Goal: Information Seeking & Learning: Learn about a topic

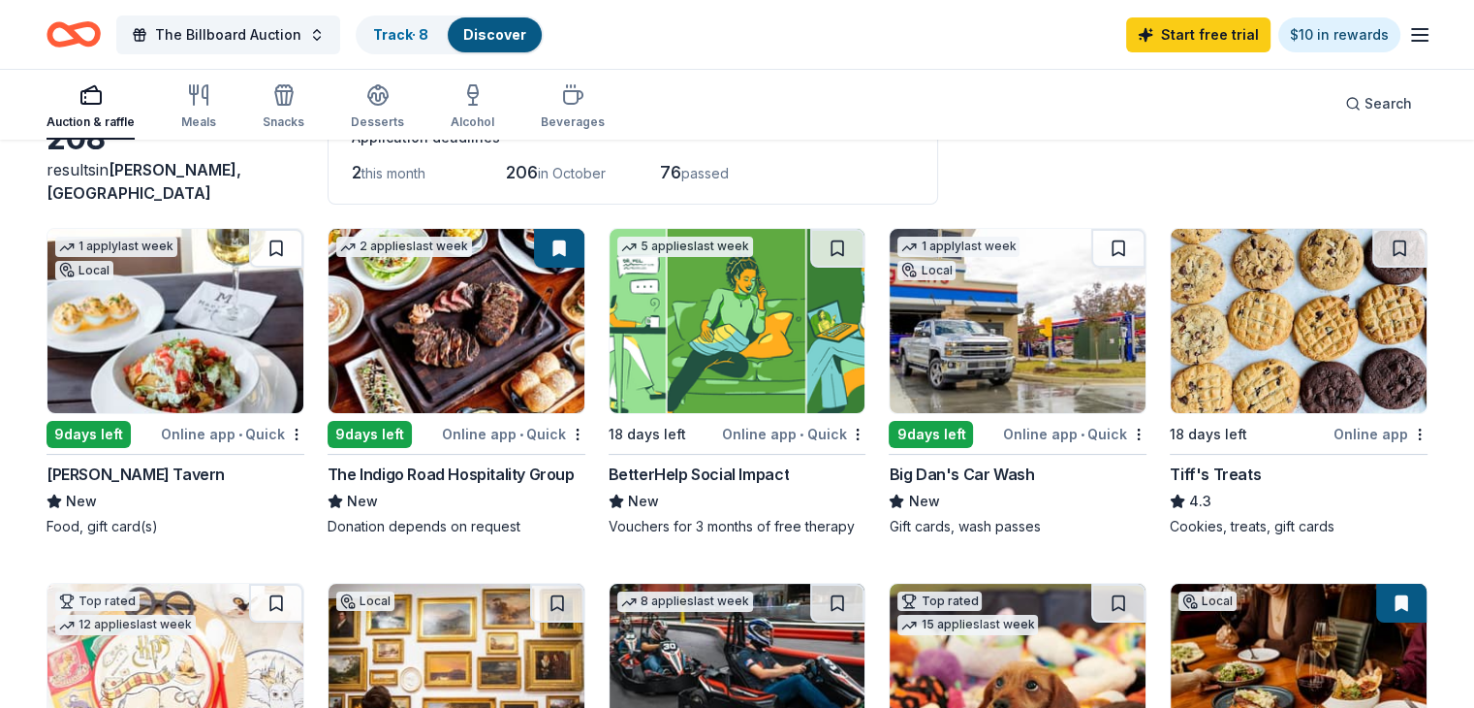
scroll to position [180, 0]
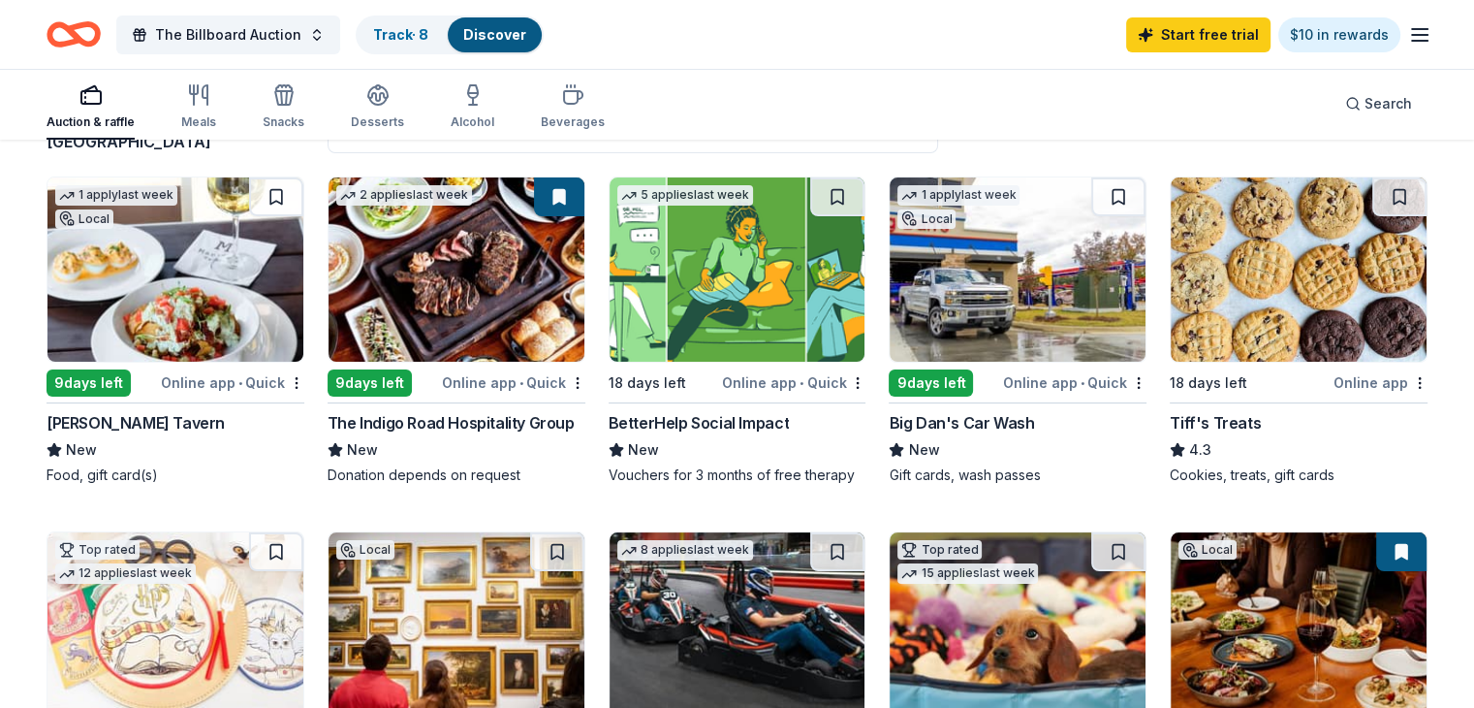
click at [988, 421] on div "Big Dan's Car Wash" at bounding box center [961, 422] width 145 height 23
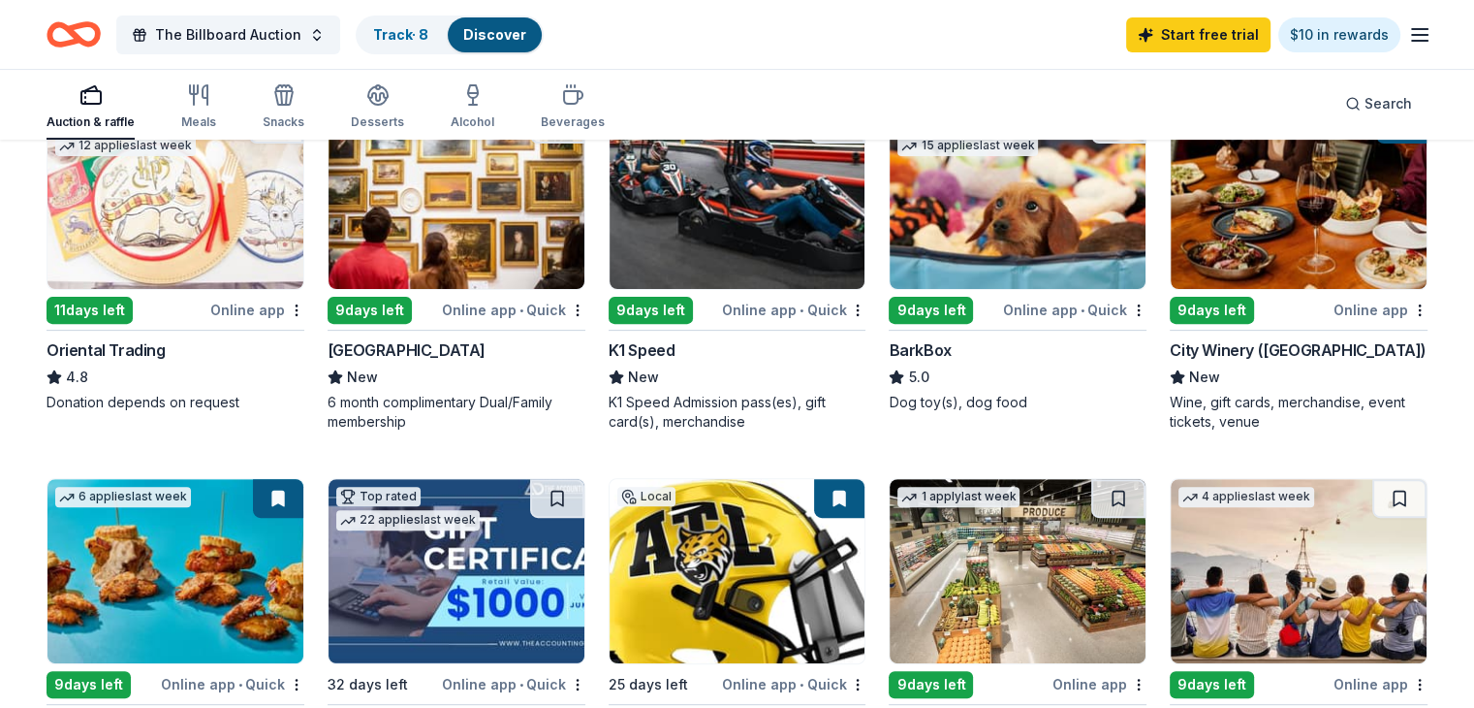
scroll to position [531, 0]
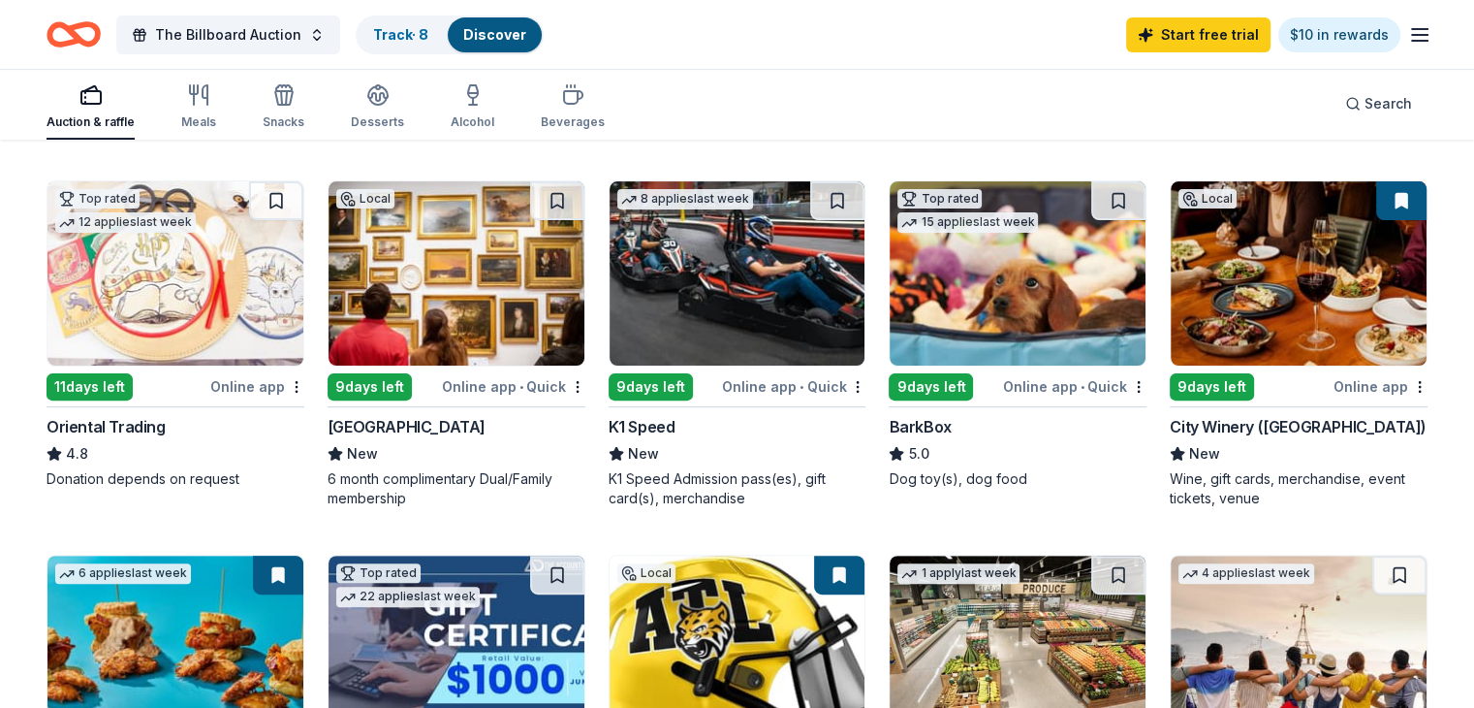
click at [166, 438] on div "Oriental Trading" at bounding box center [106, 426] width 119 height 23
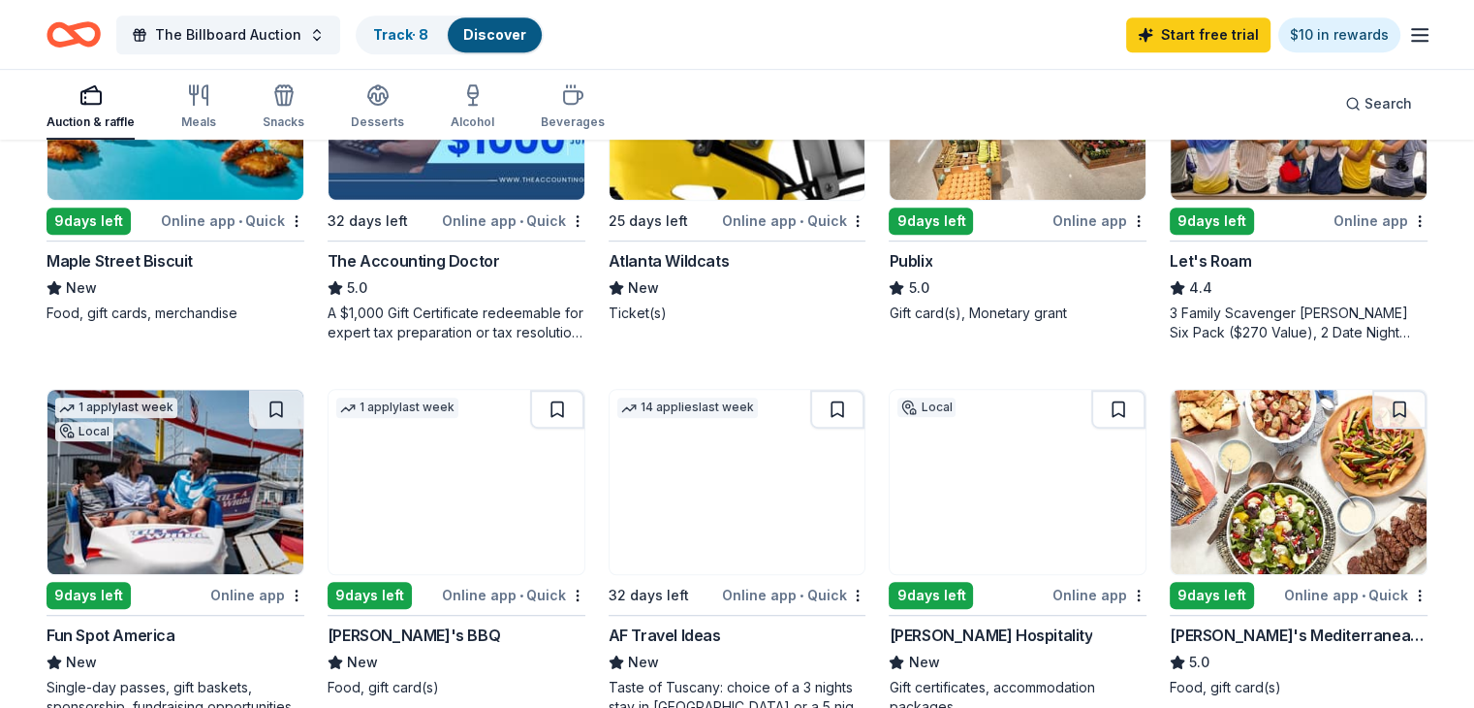
scroll to position [0, 0]
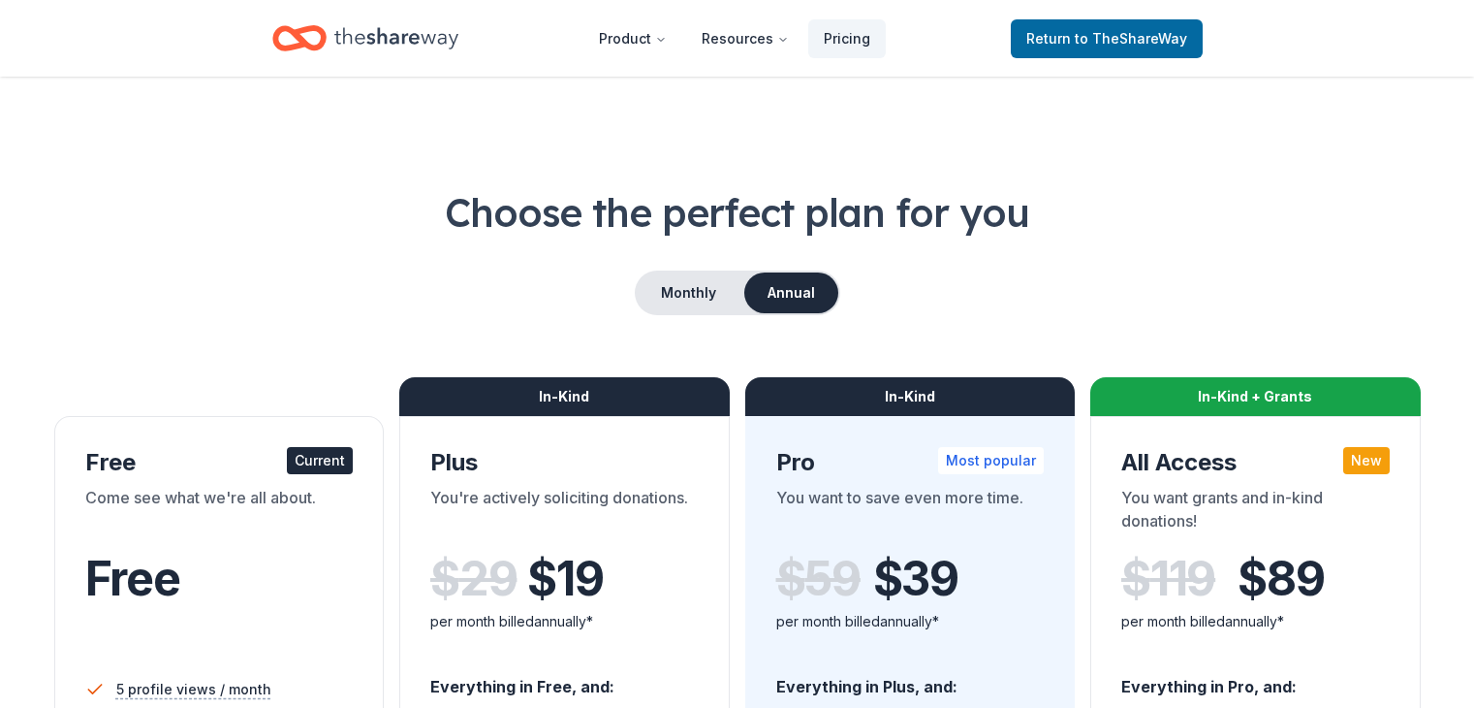
scroll to position [604, 0]
